Goal: Task Accomplishment & Management: Manage account settings

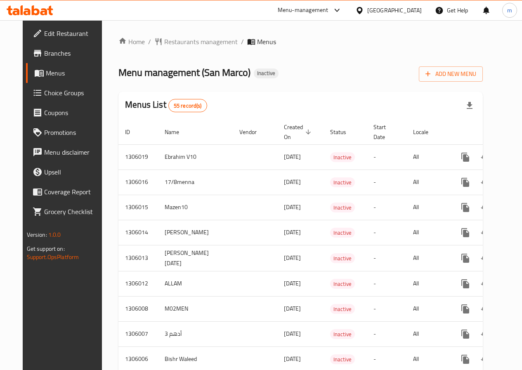
click at [44, 32] on span "Edit Restaurant" at bounding box center [73, 33] width 59 height 10
click at [33, 40] on link "Edit Restaurant" at bounding box center [68, 34] width 84 height 20
